Goal: Navigation & Orientation: Find specific page/section

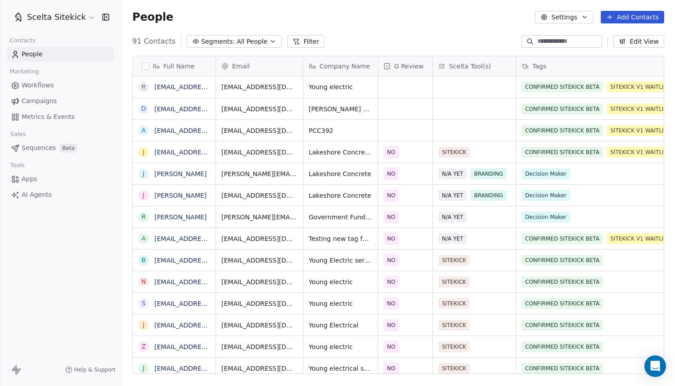
scroll to position [339, 553]
